Goal: Task Accomplishment & Management: Manage account settings

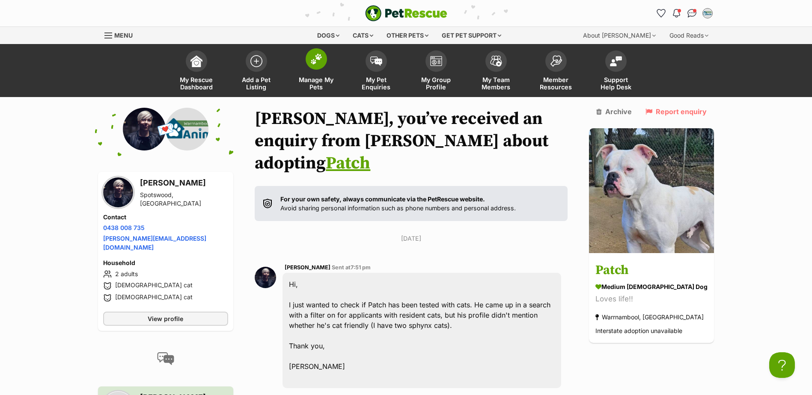
click at [315, 80] on span "Manage My Pets" at bounding box center [316, 83] width 39 height 15
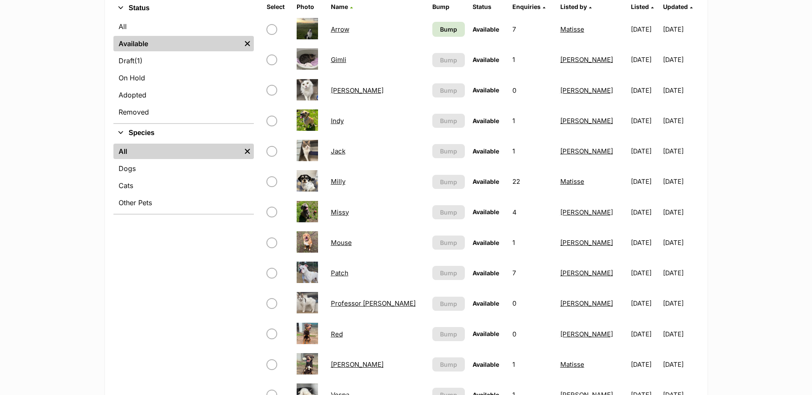
click at [337, 181] on link "Milly" at bounding box center [338, 182] width 15 height 8
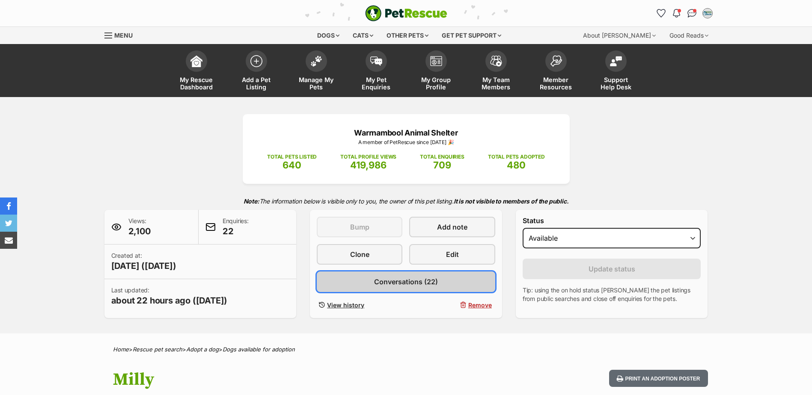
click at [427, 281] on span "Conversations (22)" at bounding box center [406, 282] width 64 height 10
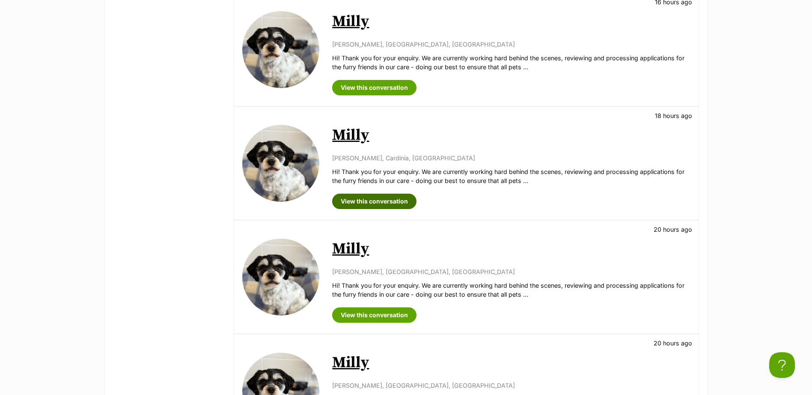
click at [375, 198] on link "View this conversation" at bounding box center [374, 201] width 84 height 15
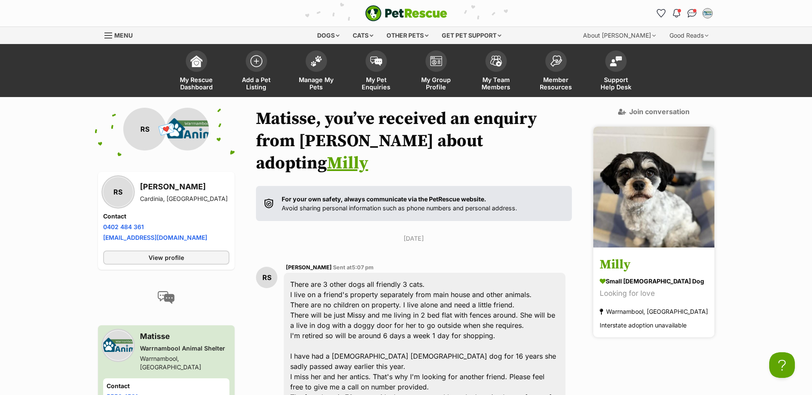
click at [626, 256] on h3 "Milly" at bounding box center [654, 265] width 108 height 19
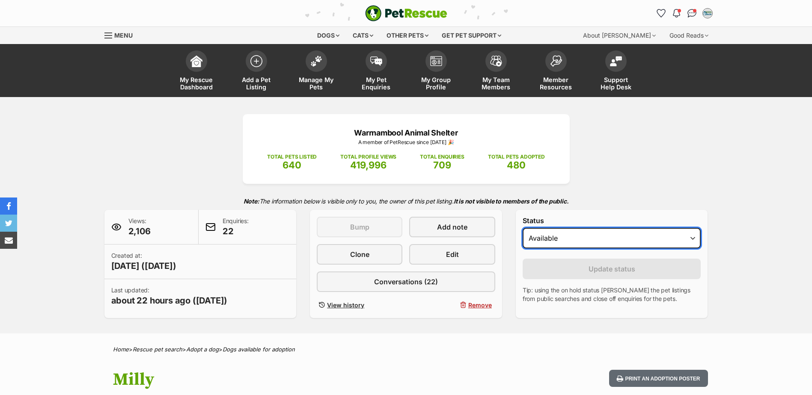
click at [554, 238] on select "Draft - not available as listing has enquires Available On hold Adopted" at bounding box center [611, 238] width 178 height 21
select select "on_hold"
click at [522, 228] on select "Draft - not available as listing has enquires Available On hold Adopted" at bounding box center [611, 238] width 178 height 21
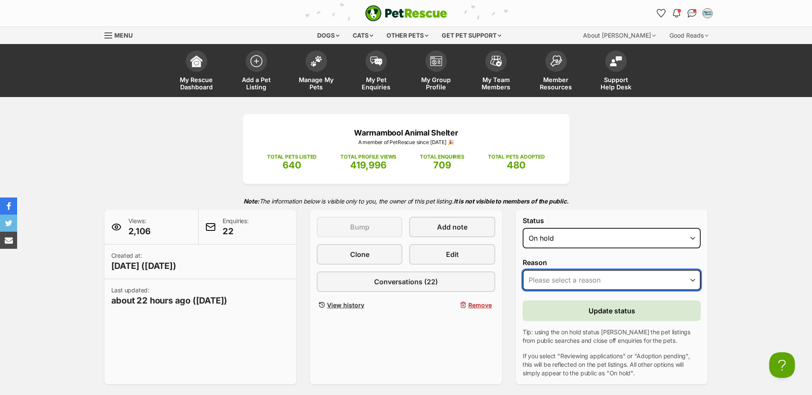
click at [560, 278] on select "Please select a reason Medical reasons Reviewing applications Adoption pending …" at bounding box center [611, 280] width 178 height 21
select select "adoption_pending"
click at [522, 270] on select "Please select a reason Medical reasons Reviewing applications Adoption pending …" at bounding box center [611, 280] width 178 height 21
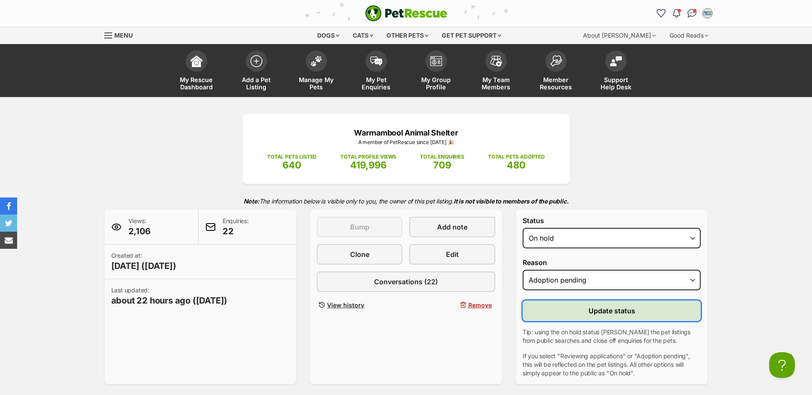
click at [617, 313] on span "Update status" at bounding box center [611, 311] width 47 height 10
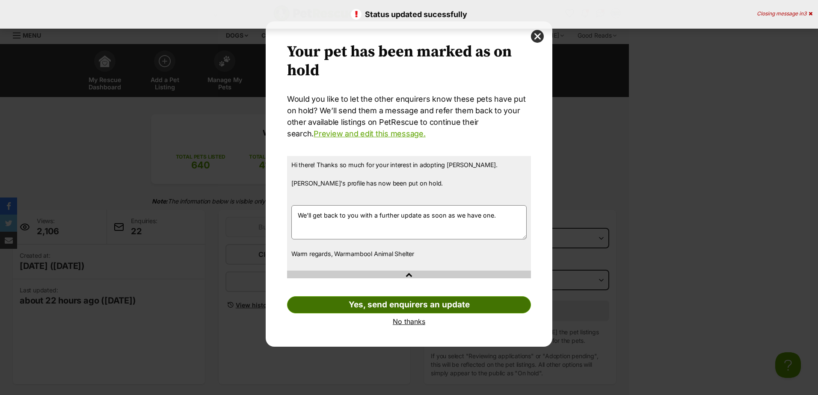
click at [423, 301] on link "Yes, send enquirers an update" at bounding box center [409, 305] width 244 height 17
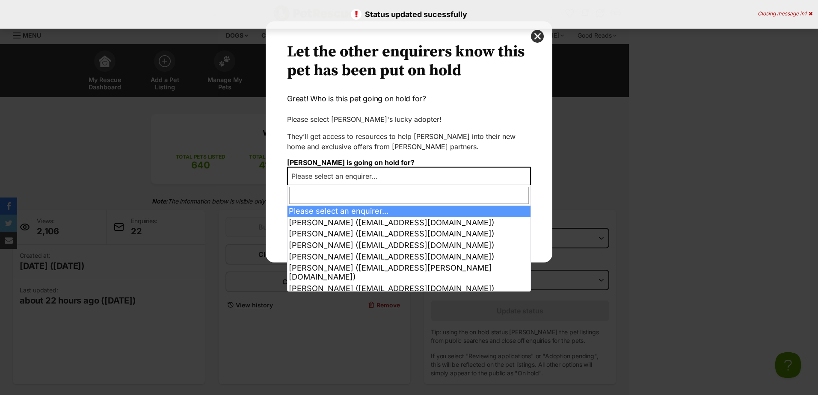
click at [312, 181] on span "Please select an enquirer..." at bounding box center [337, 176] width 98 height 12
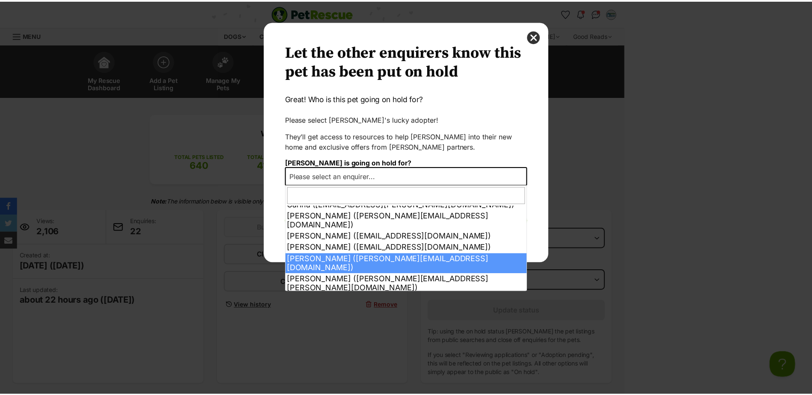
scroll to position [171, 0]
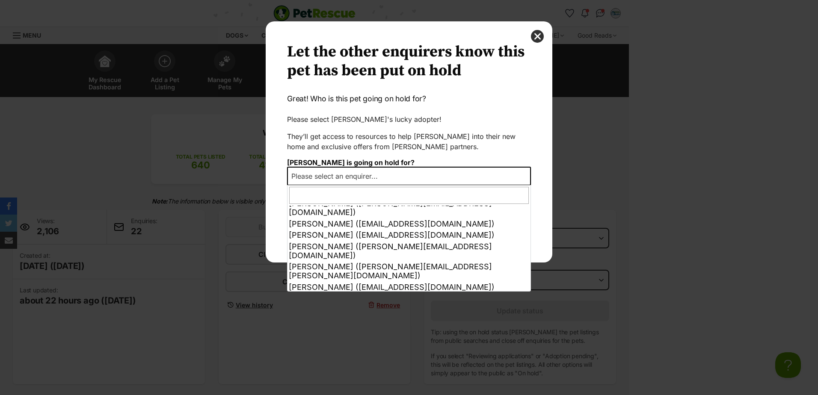
select select "2026962"
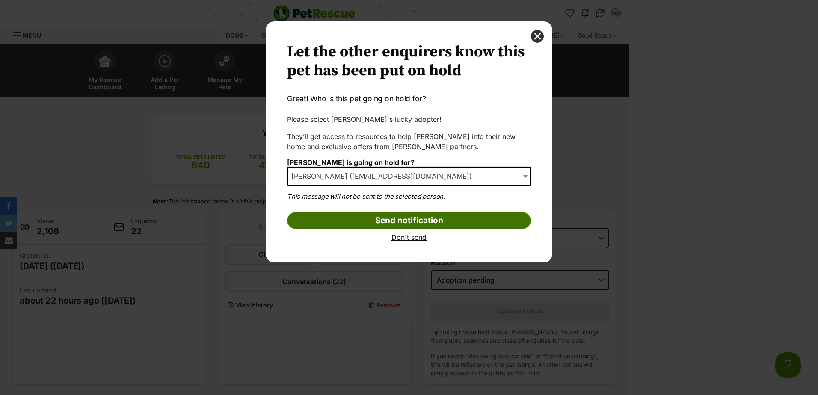
click at [406, 222] on input "Send notification" at bounding box center [409, 220] width 244 height 17
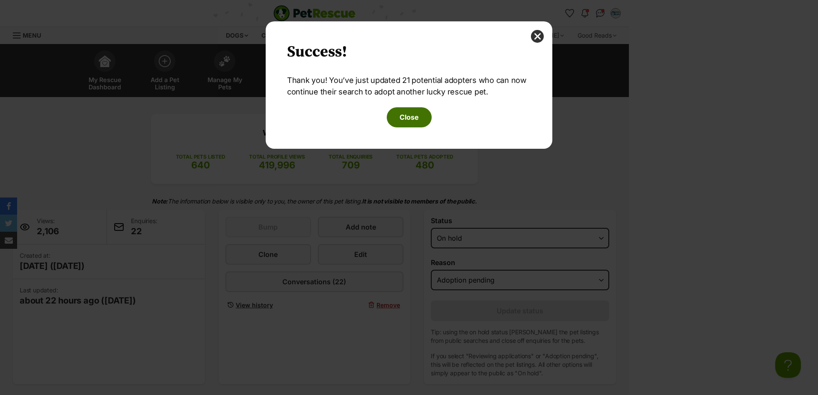
click at [409, 116] on button "Close" at bounding box center [409, 117] width 45 height 20
